Goal: Check status: Check status

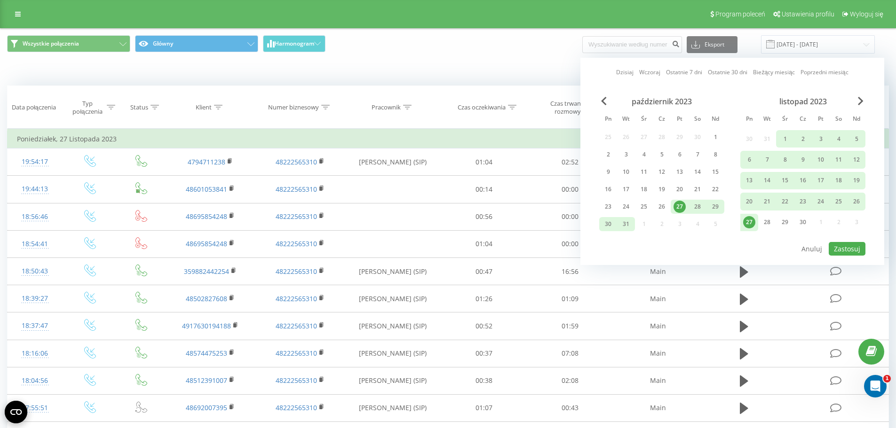
click at [628, 73] on link "Dzisiaj" at bounding box center [624, 72] width 17 height 9
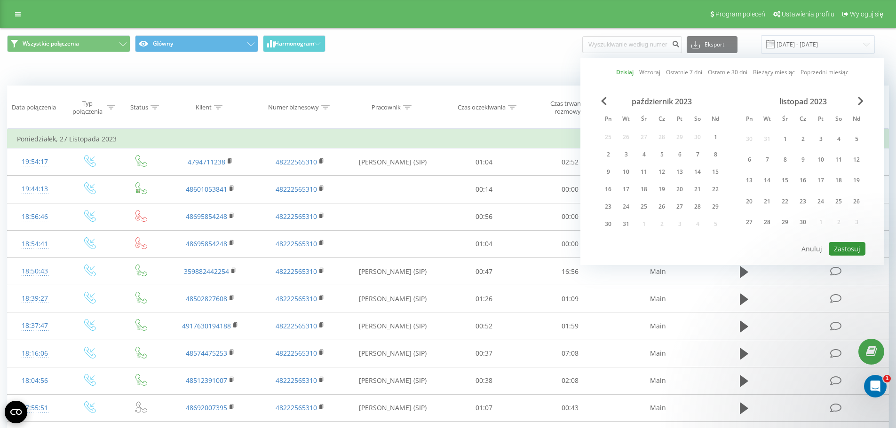
click at [861, 249] on button "Zastosuj" at bounding box center [847, 249] width 37 height 14
type input "[DATE] - [DATE]"
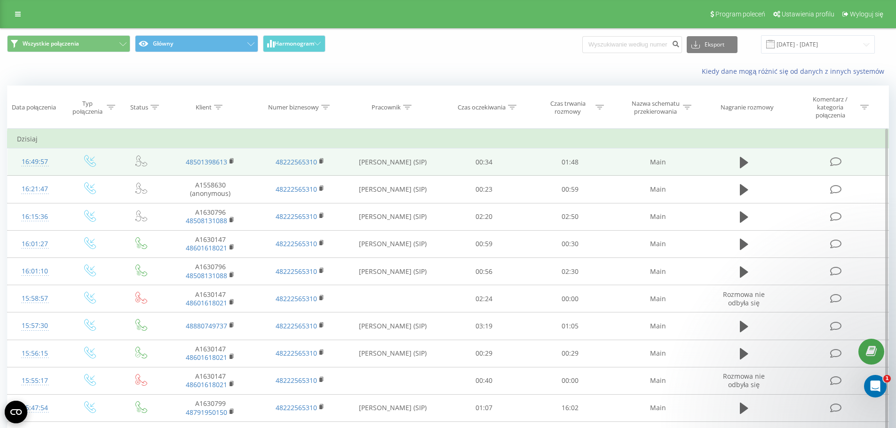
click at [710, 162] on td at bounding box center [744, 162] width 83 height 27
click at [742, 168] on icon at bounding box center [744, 162] width 8 height 13
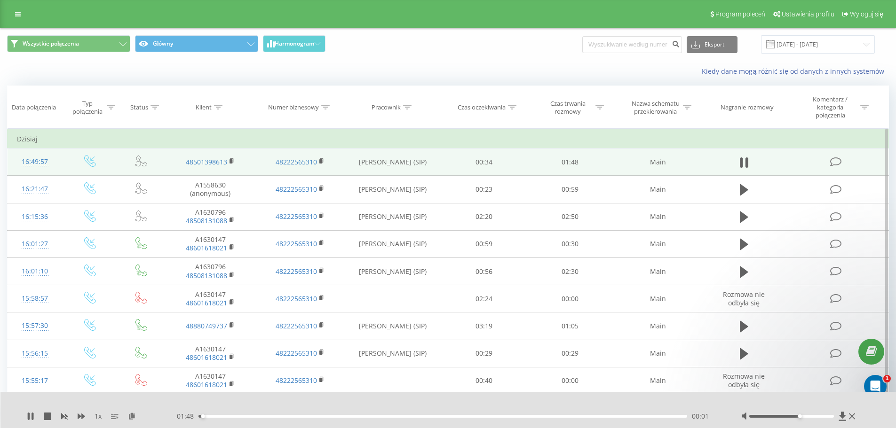
drag, startPoint x: 793, startPoint y: 416, endPoint x: 814, endPoint y: 414, distance: 20.8
click at [815, 414] on div at bounding box center [799, 416] width 117 height 9
drag, startPoint x: 214, startPoint y: 416, endPoint x: 95, endPoint y: 422, distance: 119.1
click at [163, 419] on div "1 x - 01:49 00:00 00:00" at bounding box center [442, 416] width 831 height 9
click at [33, 416] on icon at bounding box center [33, 417] width 2 height 8
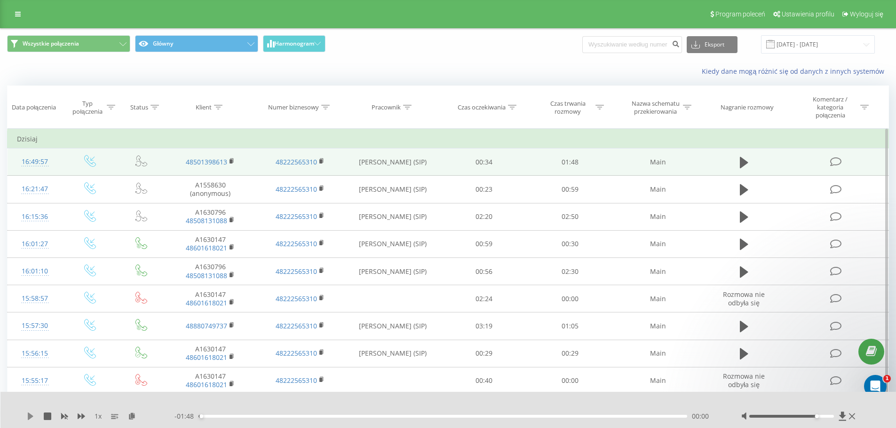
click at [31, 414] on icon at bounding box center [31, 417] width 8 height 8
drag, startPoint x: 819, startPoint y: 416, endPoint x: 838, endPoint y: 416, distance: 18.8
click at [838, 416] on div at bounding box center [799, 416] width 117 height 9
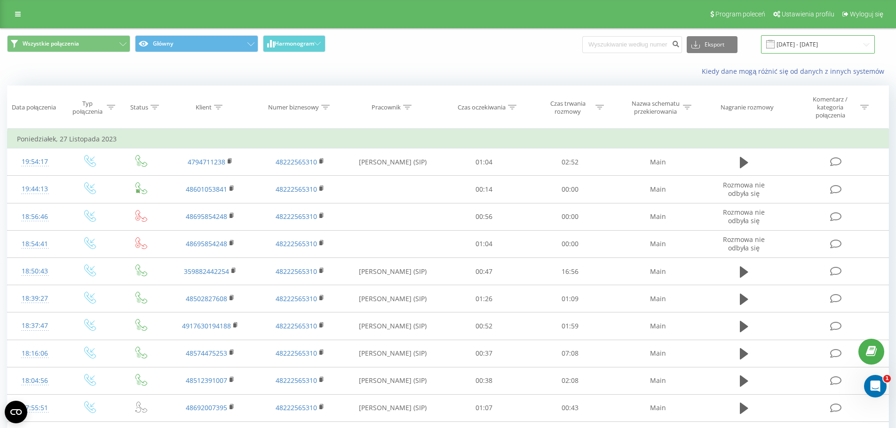
click at [809, 46] on input "[DATE] - [DATE]" at bounding box center [818, 44] width 114 height 18
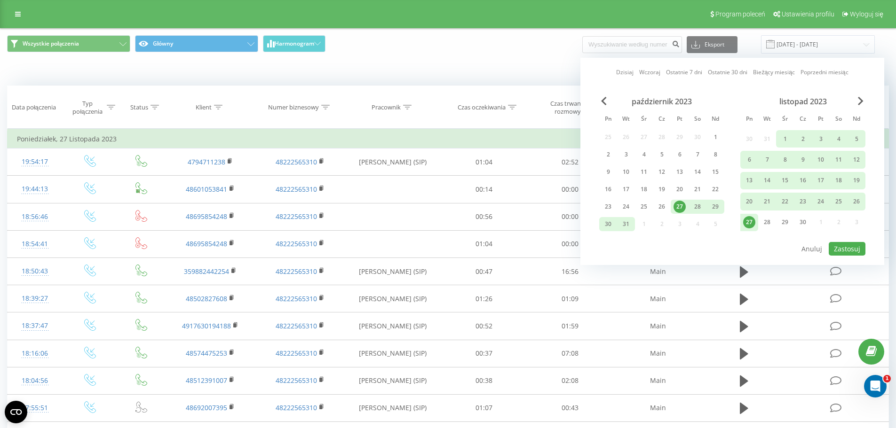
click at [632, 73] on link "Dzisiaj" at bounding box center [624, 72] width 17 height 9
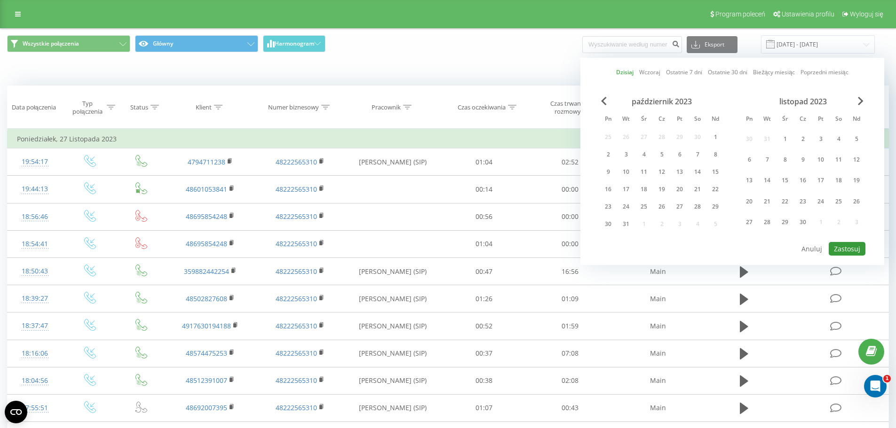
click at [852, 248] on button "Zastosuj" at bounding box center [847, 249] width 37 height 14
type input "[DATE] - [DATE]"
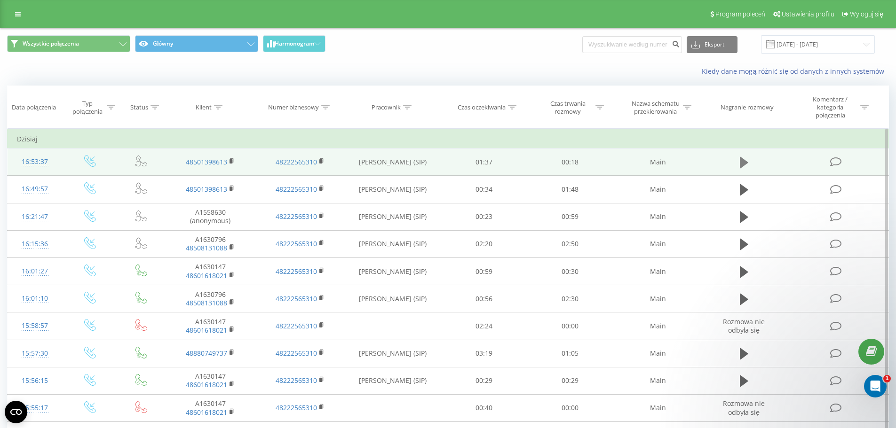
click at [741, 158] on icon at bounding box center [744, 162] width 8 height 11
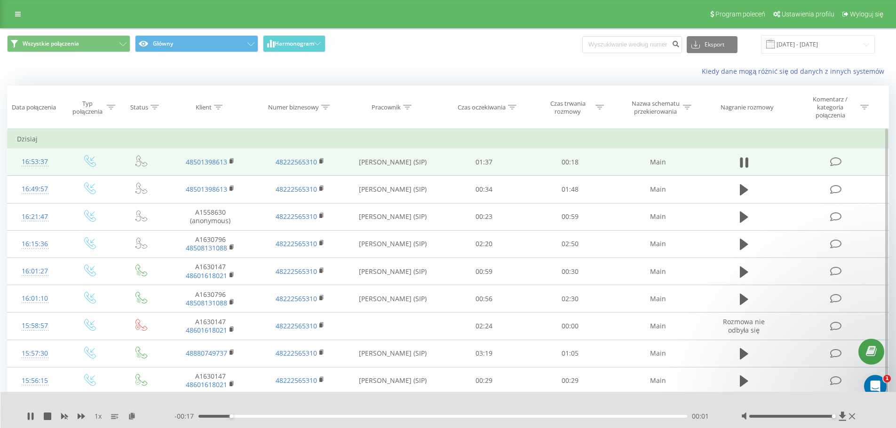
drag, startPoint x: 792, startPoint y: 416, endPoint x: 838, endPoint y: 420, distance: 45.8
click at [838, 420] on div at bounding box center [799, 416] width 117 height 9
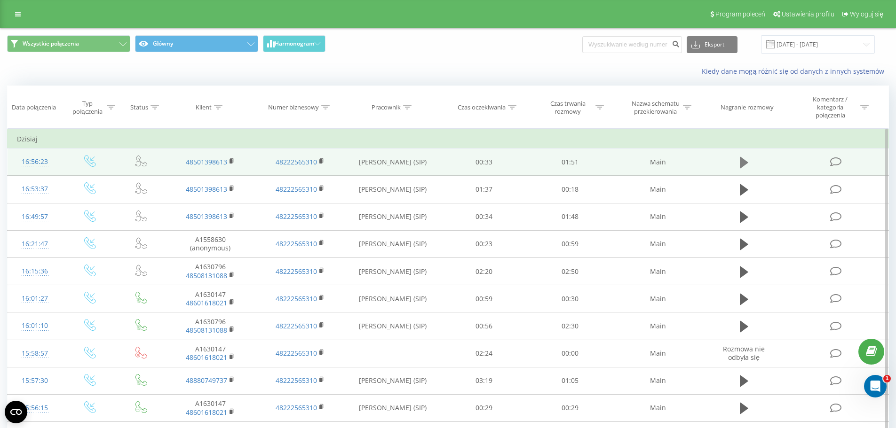
click at [740, 160] on icon at bounding box center [744, 162] width 8 height 11
